Goal: Information Seeking & Learning: Check status

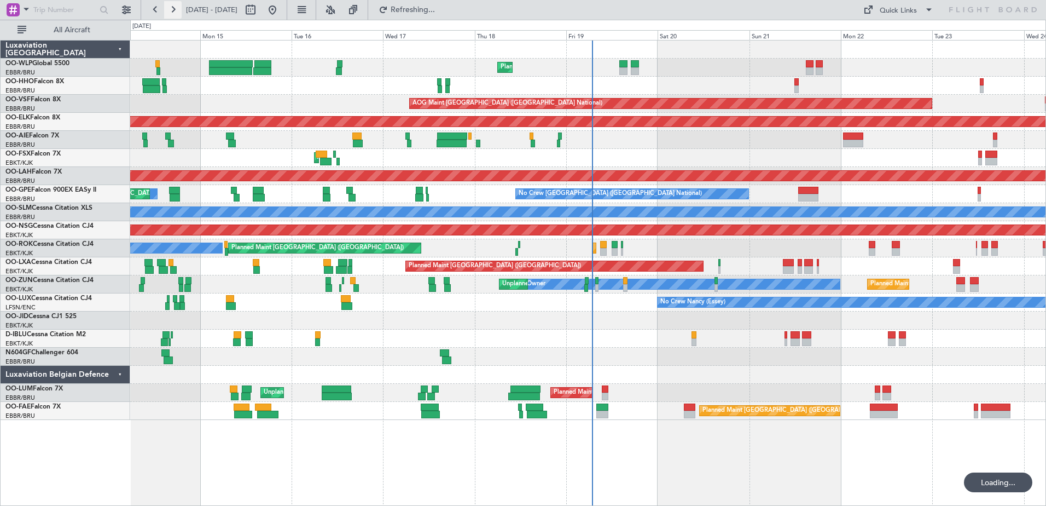
click at [170, 9] on button at bounding box center [173, 10] width 18 height 18
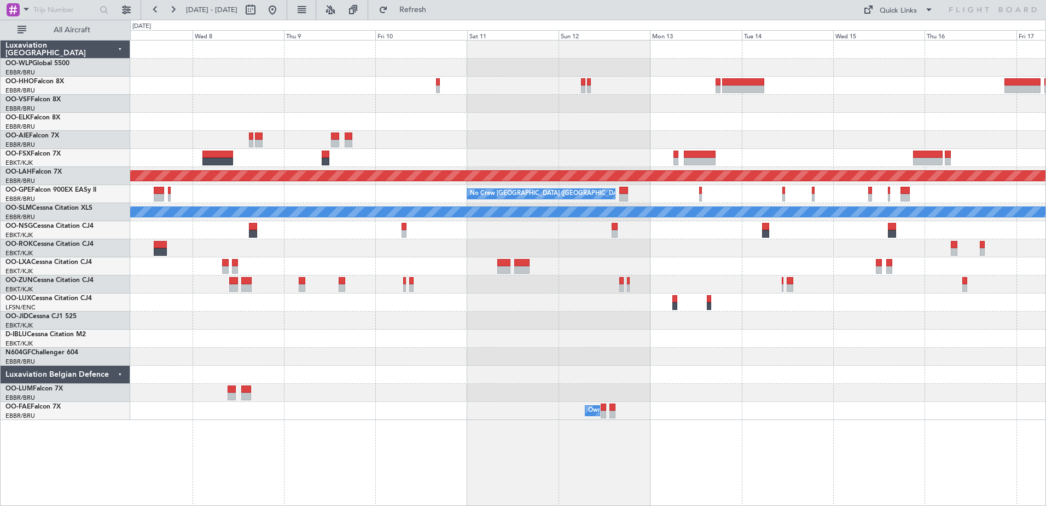
click at [376, 194] on div "No Crew [GEOGRAPHIC_DATA] ([GEOGRAPHIC_DATA] National)" at bounding box center [587, 194] width 915 height 18
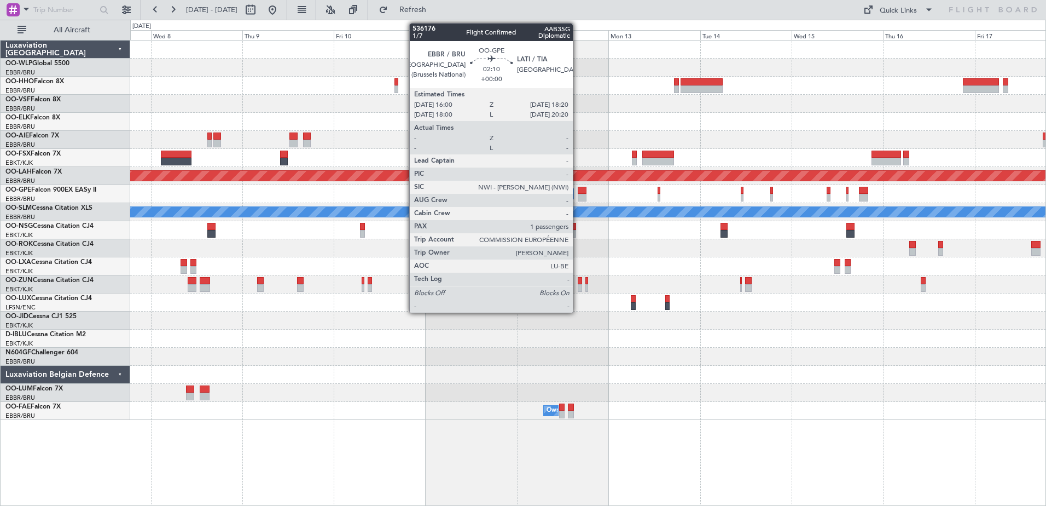
click at [578, 193] on div at bounding box center [582, 191] width 9 height 8
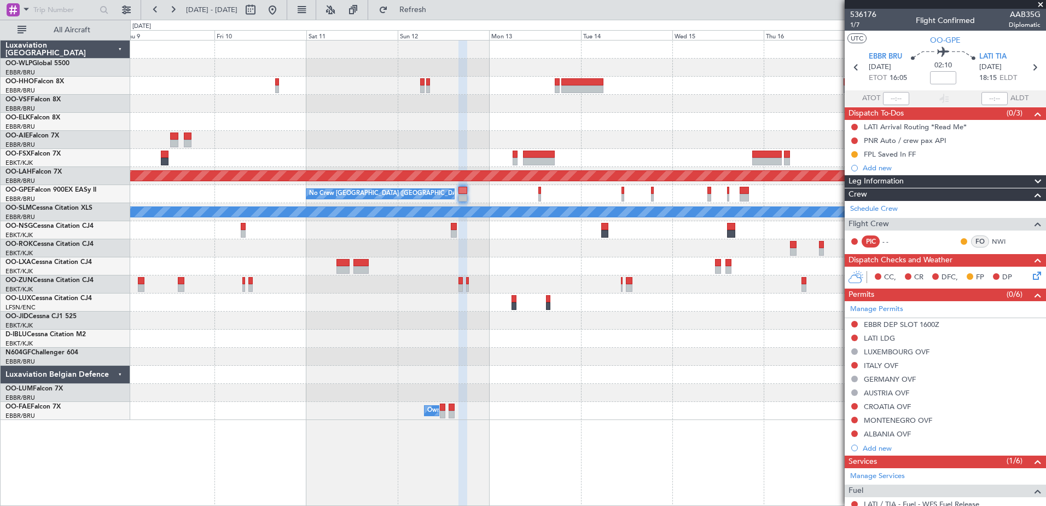
click at [629, 324] on div "Planned Maint [PERSON_NAME]-[GEOGRAPHIC_DATA][PERSON_NAME] ([GEOGRAPHIC_DATA][P…" at bounding box center [587, 229] width 915 height 379
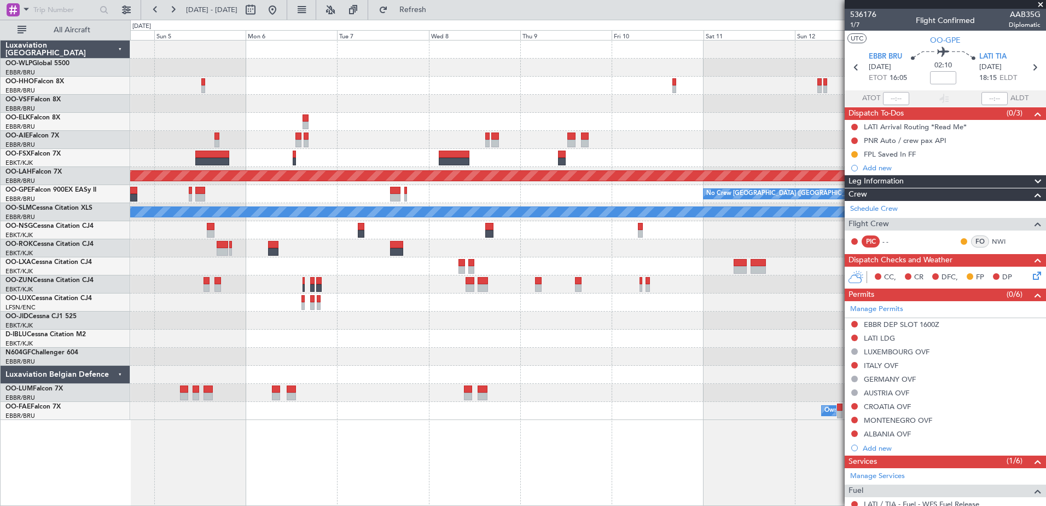
click at [815, 403] on div "Planned Maint [PERSON_NAME]-[GEOGRAPHIC_DATA][PERSON_NAME] ([GEOGRAPHIC_DATA][P…" at bounding box center [587, 229] width 915 height 379
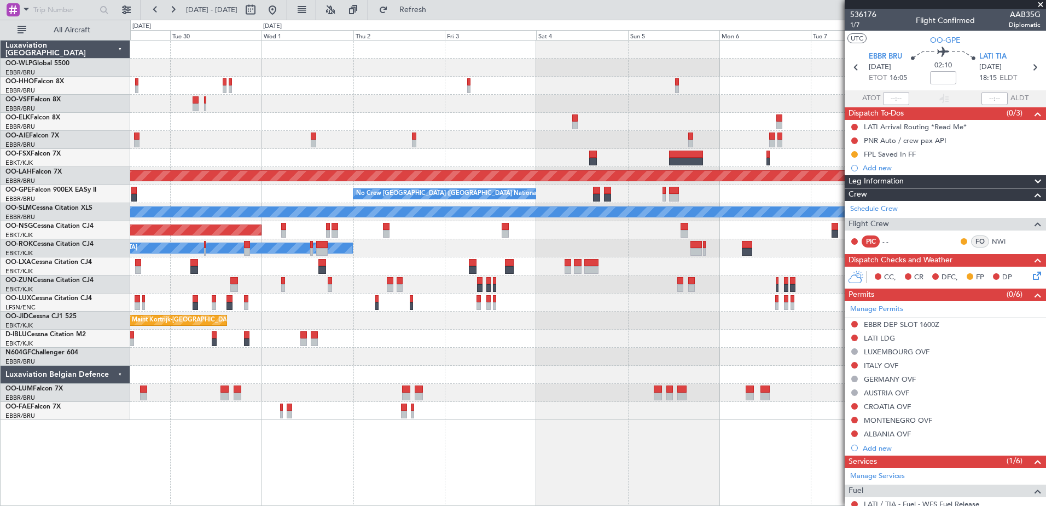
click at [679, 339] on div "Planned Maint [GEOGRAPHIC_DATA] ([GEOGRAPHIC_DATA]) Planned [GEOGRAPHIC_DATA][P…" at bounding box center [587, 229] width 915 height 379
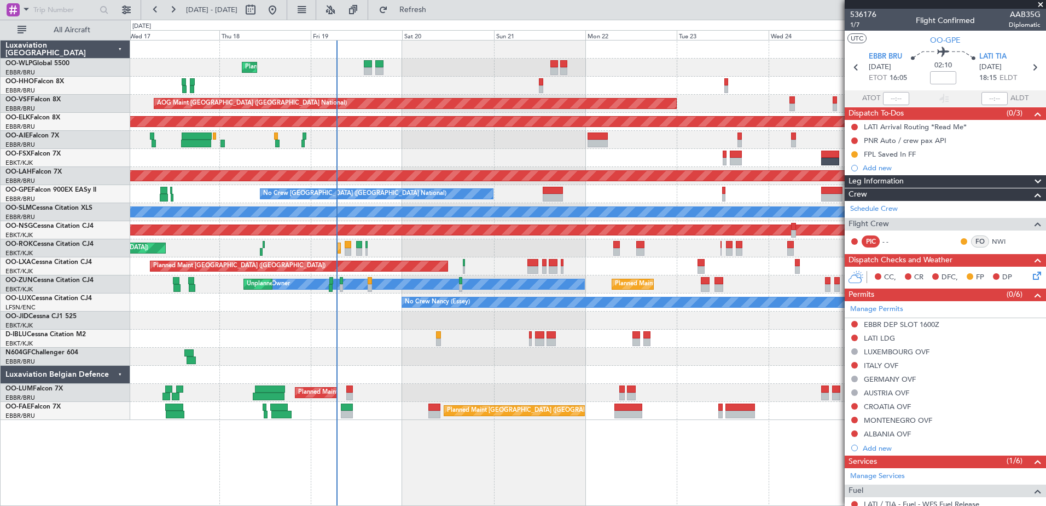
click at [677, 444] on div "Planned Maint Liege AOG Maint [GEOGRAPHIC_DATA] ([GEOGRAPHIC_DATA]) Planned Mai…" at bounding box center [588, 273] width 916 height 466
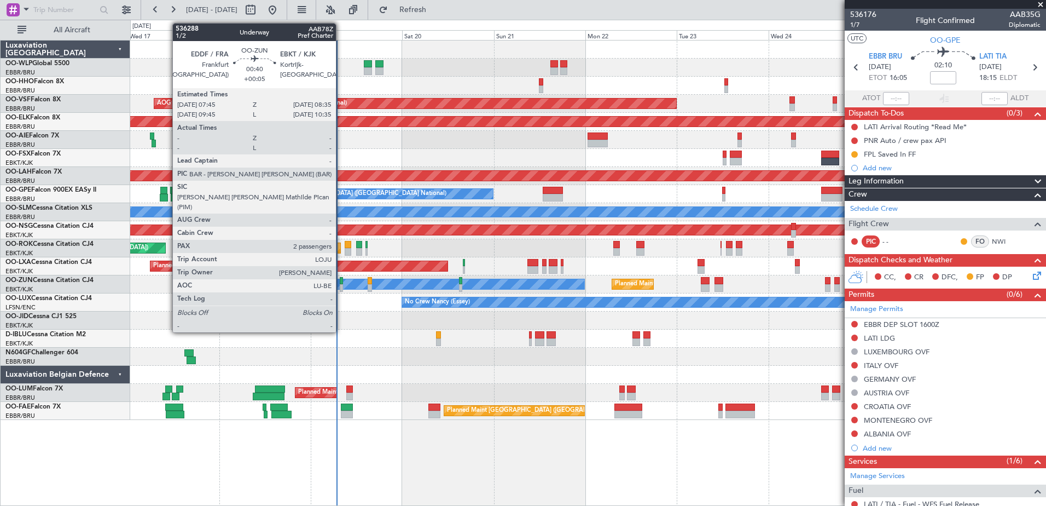
click at [341, 283] on div at bounding box center [341, 281] width 3 height 8
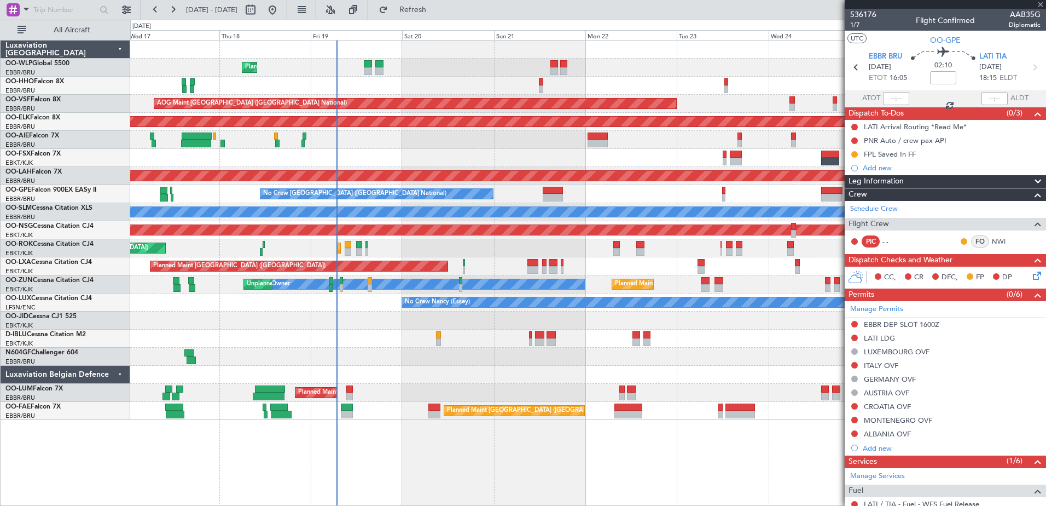
type input "+00:05"
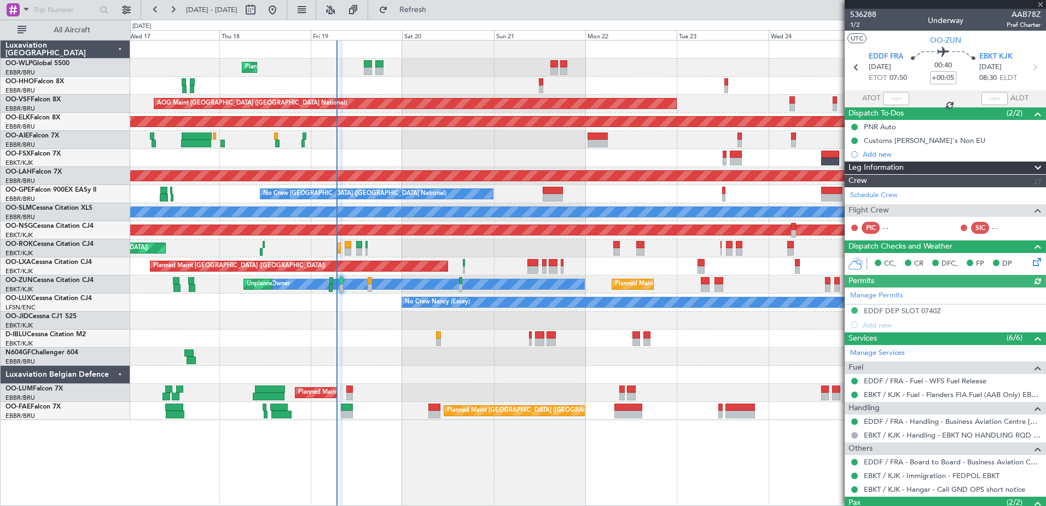
scroll to position [70, 0]
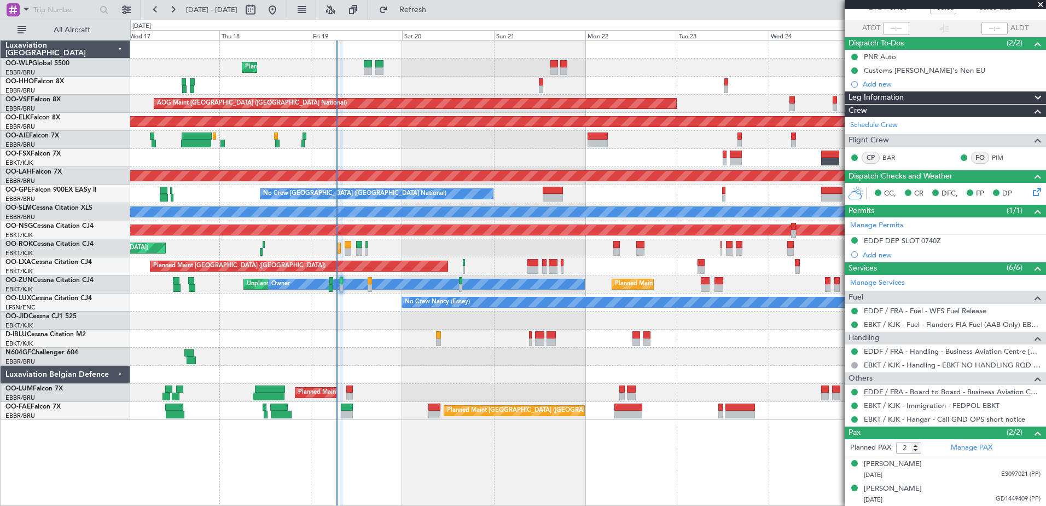
click at [997, 391] on link "EDDF / FRA - Board to Board - Business Aviation Centre [GEOGRAPHIC_DATA] ([PERS…" at bounding box center [952, 391] width 177 height 9
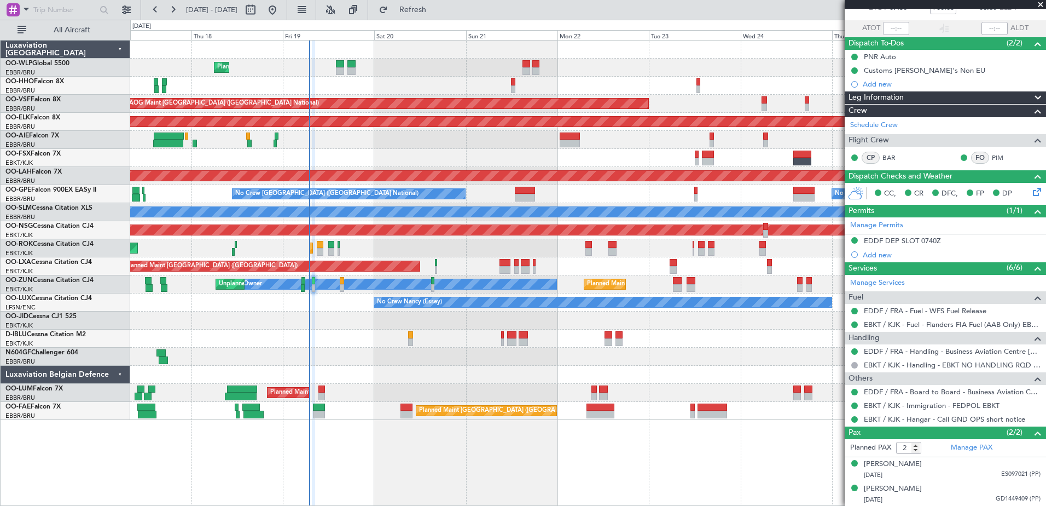
click at [433, 372] on div at bounding box center [587, 375] width 915 height 18
click at [1043, 3] on span at bounding box center [1040, 5] width 11 height 10
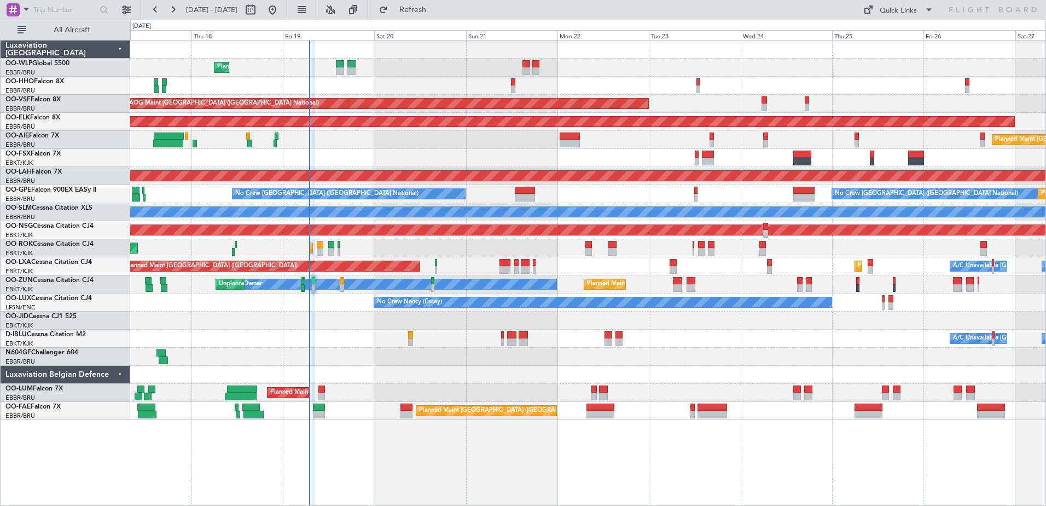
type input "0"
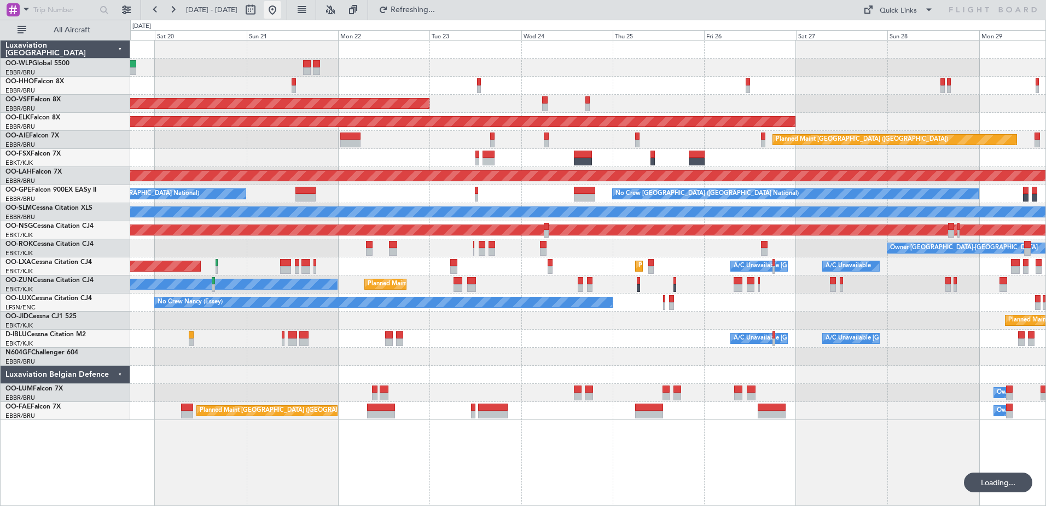
click at [281, 15] on button at bounding box center [273, 10] width 18 height 18
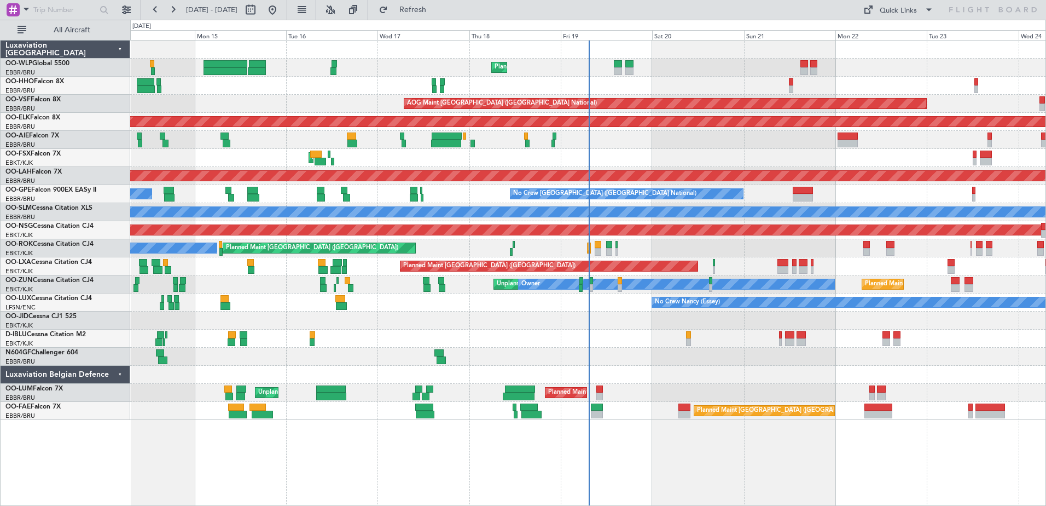
click at [287, 97] on div "AOG Maint [GEOGRAPHIC_DATA] ([GEOGRAPHIC_DATA] National)" at bounding box center [587, 104] width 915 height 18
click at [179, 11] on button at bounding box center [173, 10] width 18 height 18
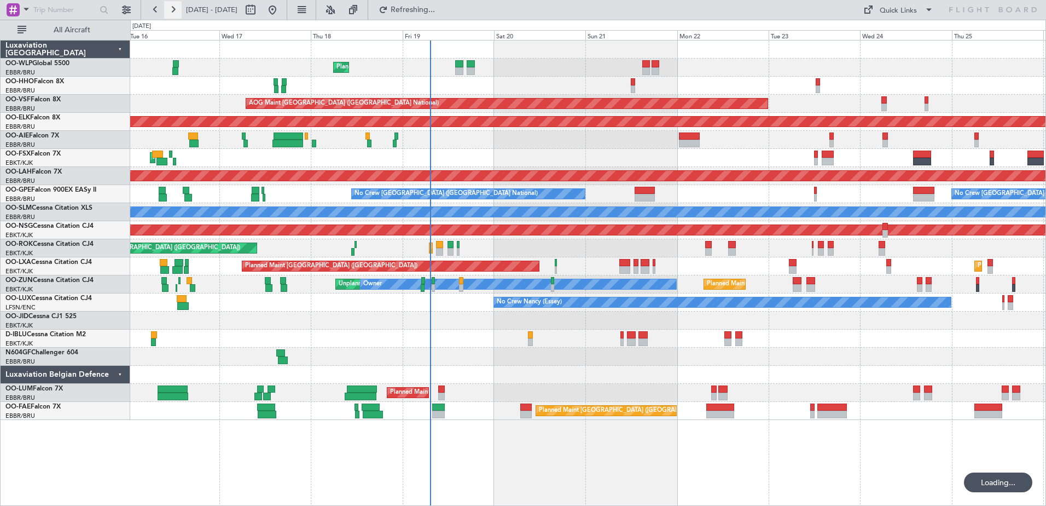
click at [179, 11] on button at bounding box center [173, 10] width 18 height 18
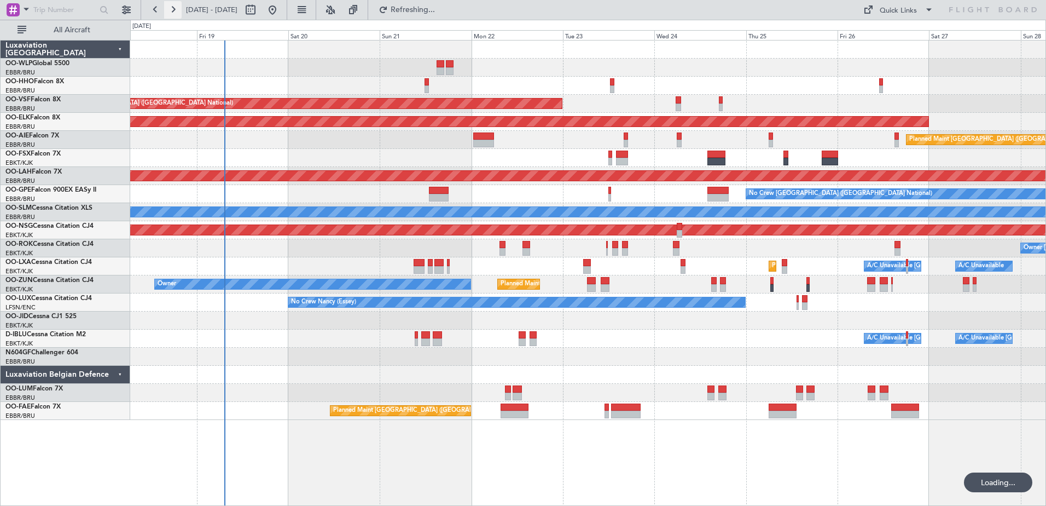
click at [178, 13] on button at bounding box center [173, 10] width 18 height 18
click at [177, 13] on button at bounding box center [173, 10] width 18 height 18
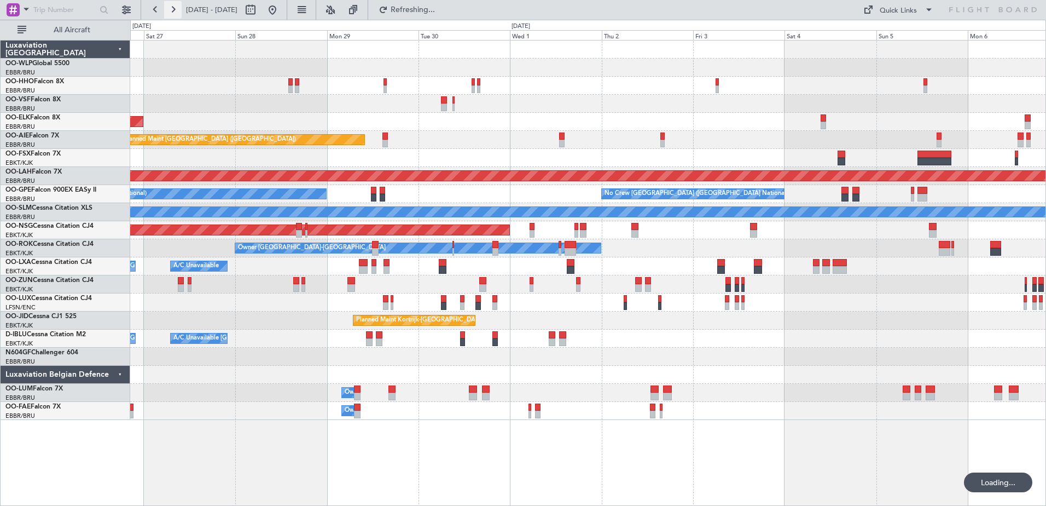
click at [177, 14] on button at bounding box center [173, 10] width 18 height 18
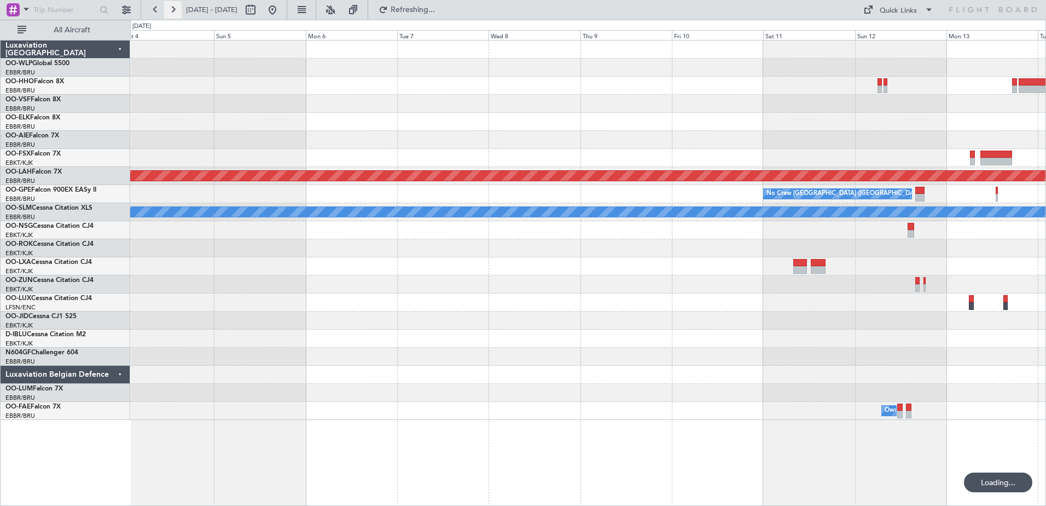
click at [177, 13] on button at bounding box center [173, 10] width 18 height 18
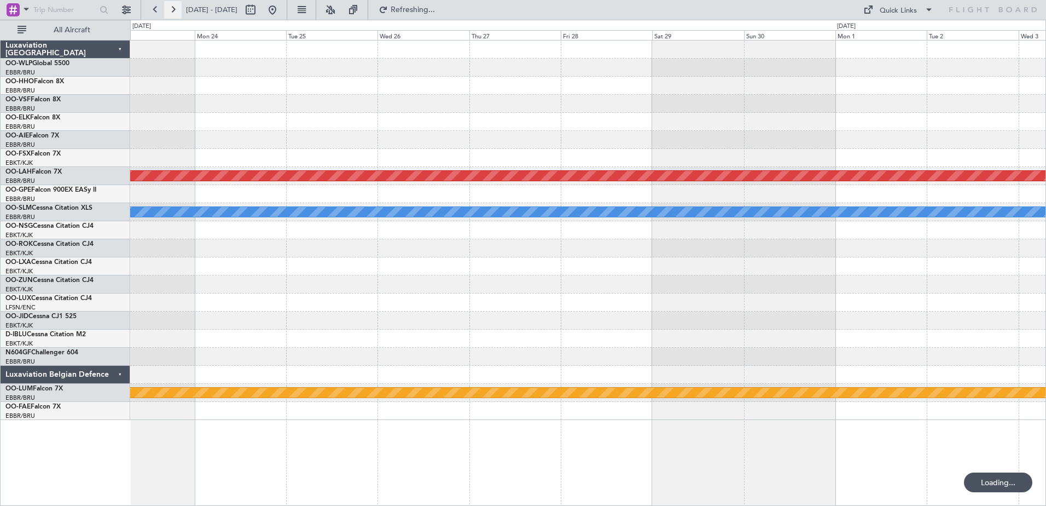
click at [179, 12] on button at bounding box center [173, 10] width 18 height 18
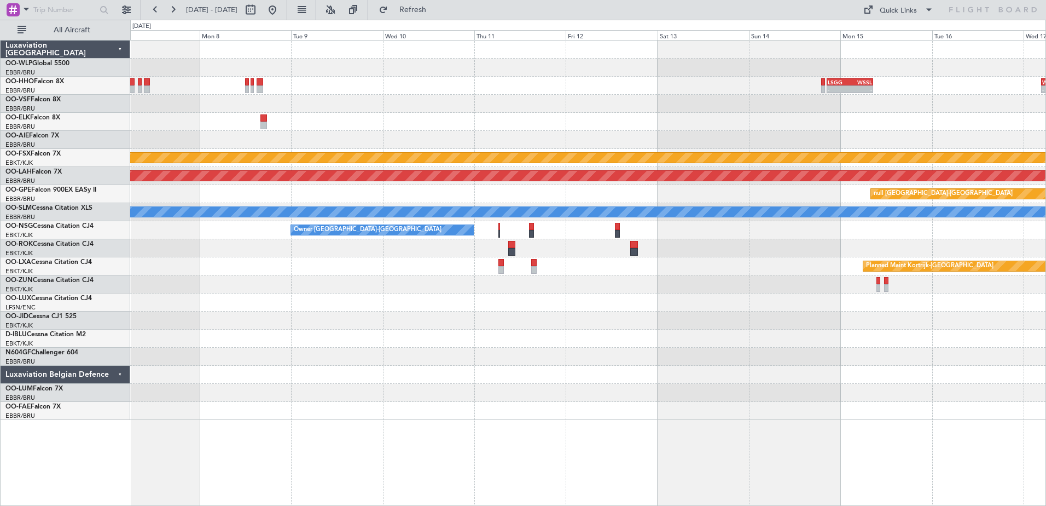
click at [163, 145] on div "- - LSGG 20:30 Z WSSL 08:40 Z - - WSSL 04:40 Z LTFM 16:15 Z Planned Maint Genev…" at bounding box center [587, 229] width 915 height 379
